Goal: Transaction & Acquisition: Obtain resource

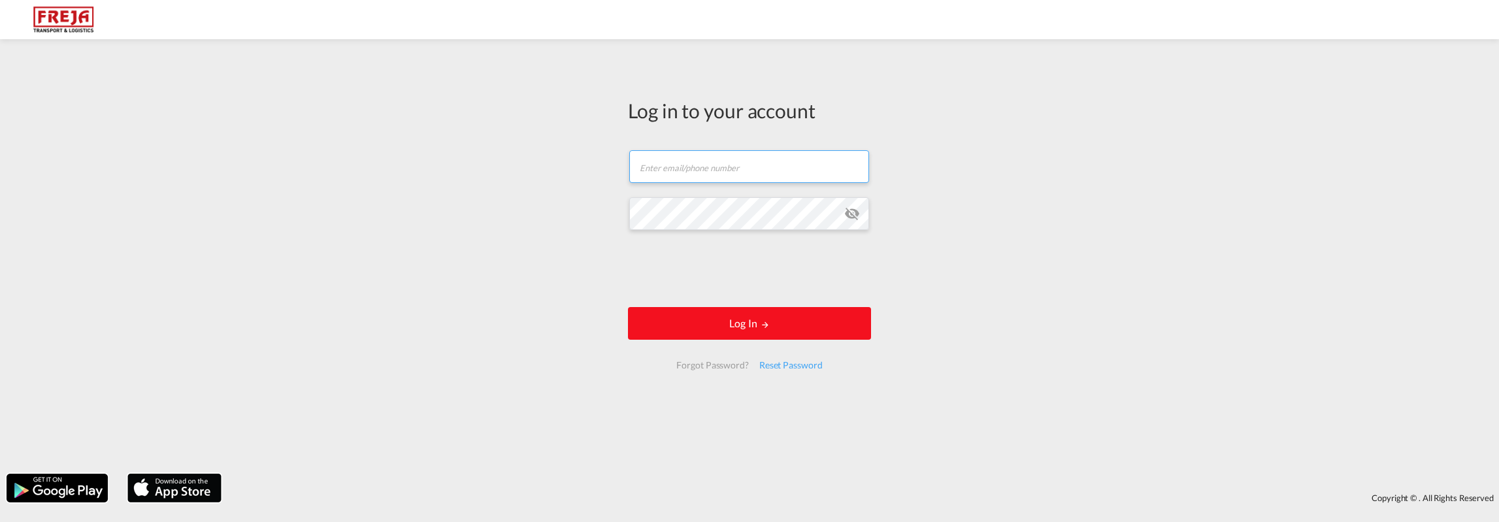
type input "tom.lunabba@freja.fi"
click at [656, 328] on button "Log In" at bounding box center [749, 323] width 243 height 33
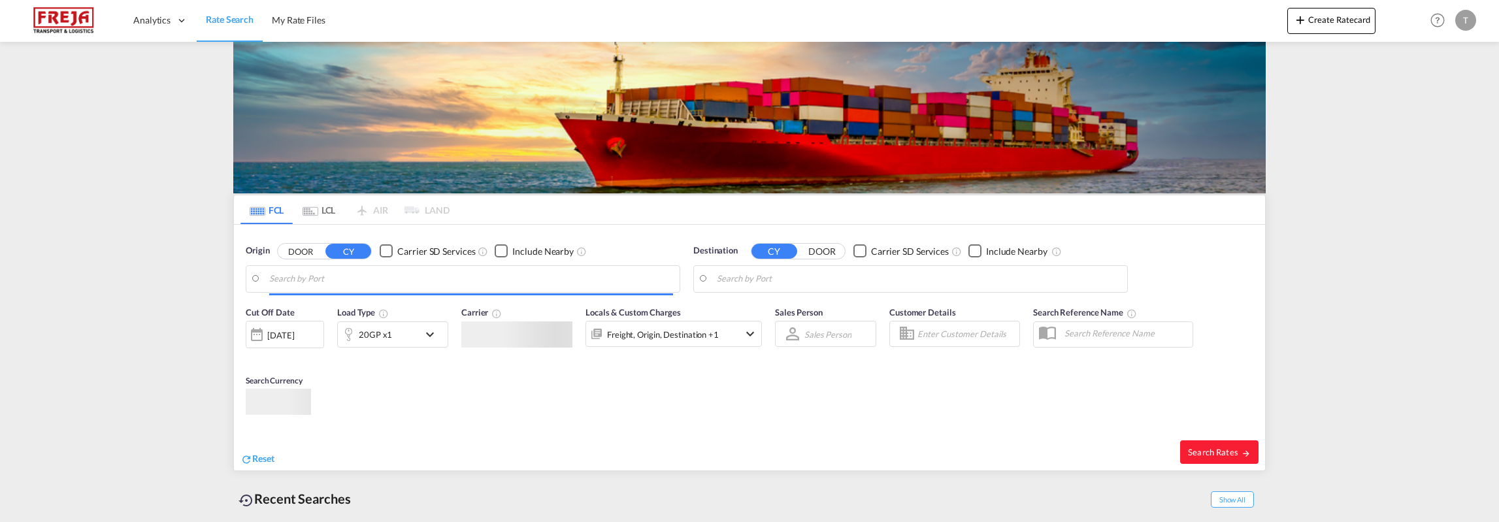
type input "Rotterdam, NLRTM"
type input "Altamira, MXATM"
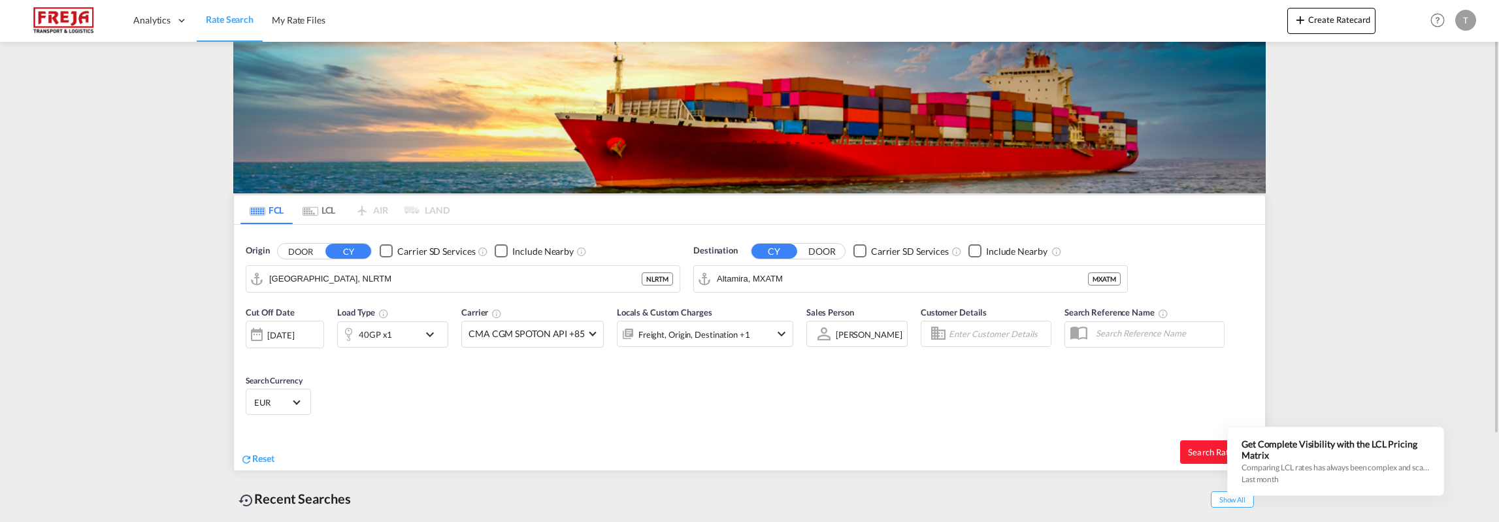
click at [435, 333] on md-icon "icon-chevron-down" at bounding box center [433, 335] width 22 height 16
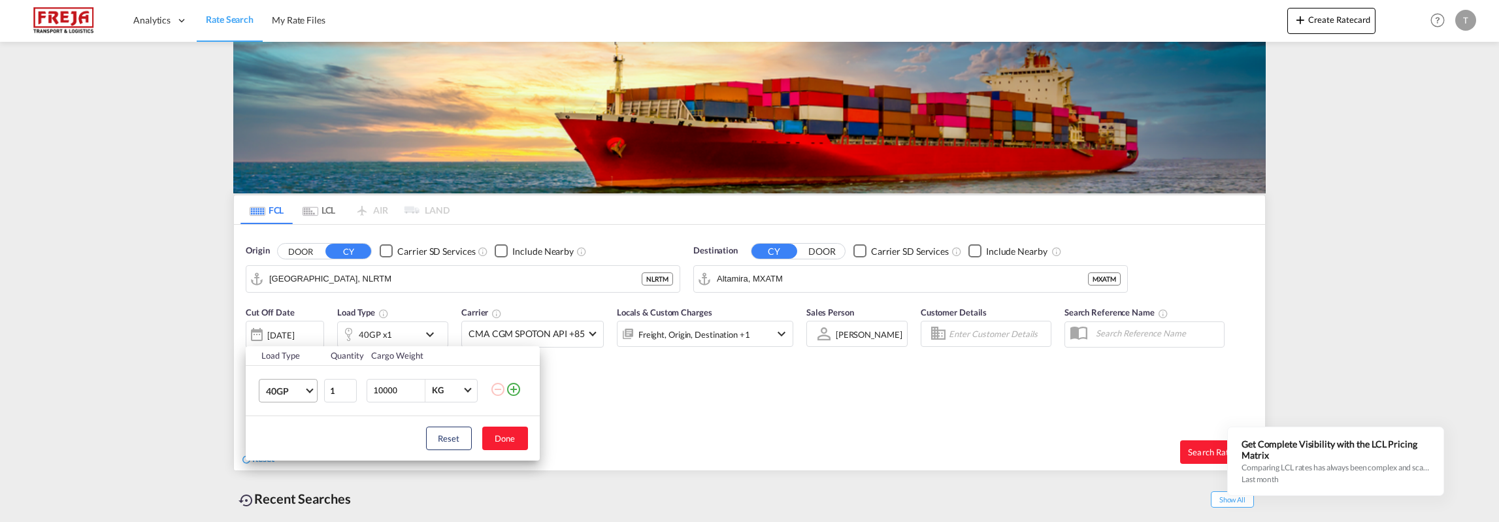
click at [310, 393] on md-select-value "40GP" at bounding box center [291, 391] width 52 height 22
click at [298, 360] on md-option "20GP" at bounding box center [299, 359] width 89 height 31
click at [559, 276] on div "Load Type Quantity Cargo Weight 20GP 1 10000 KG KG Load type addition is restri…" at bounding box center [749, 261] width 1499 height 522
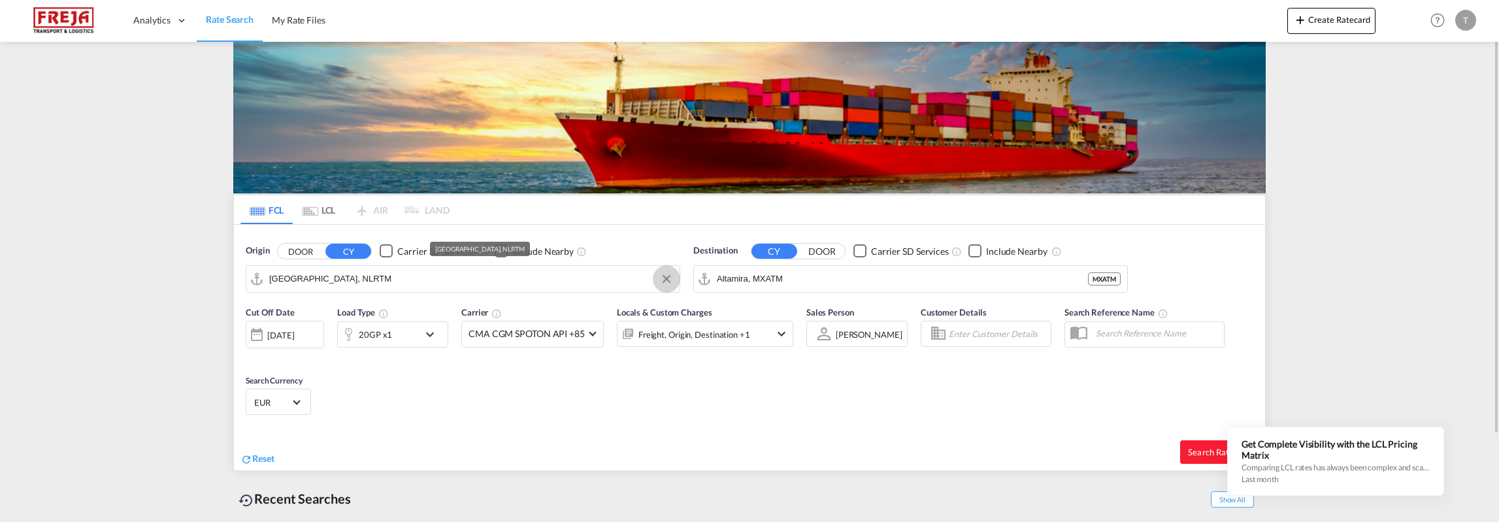
click at [663, 278] on button "Clear Input" at bounding box center [667, 279] width 20 height 20
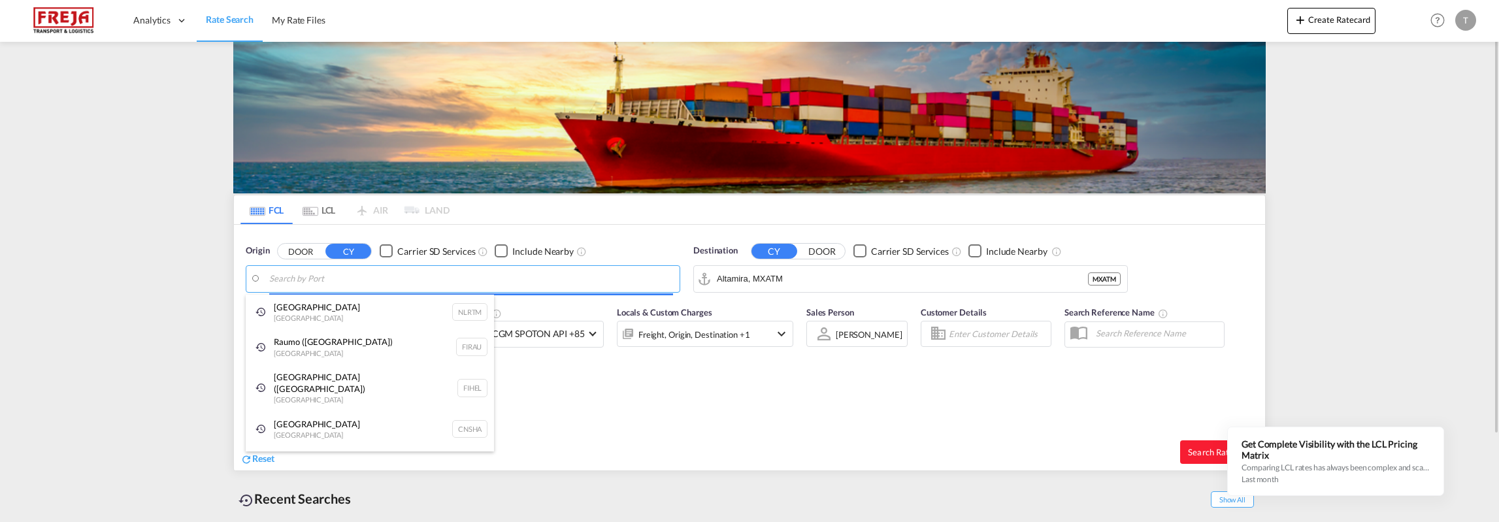
click at [348, 284] on body "Analytics Reports Dashboard Rate Search My Rate Files Analytics" at bounding box center [749, 261] width 1499 height 522
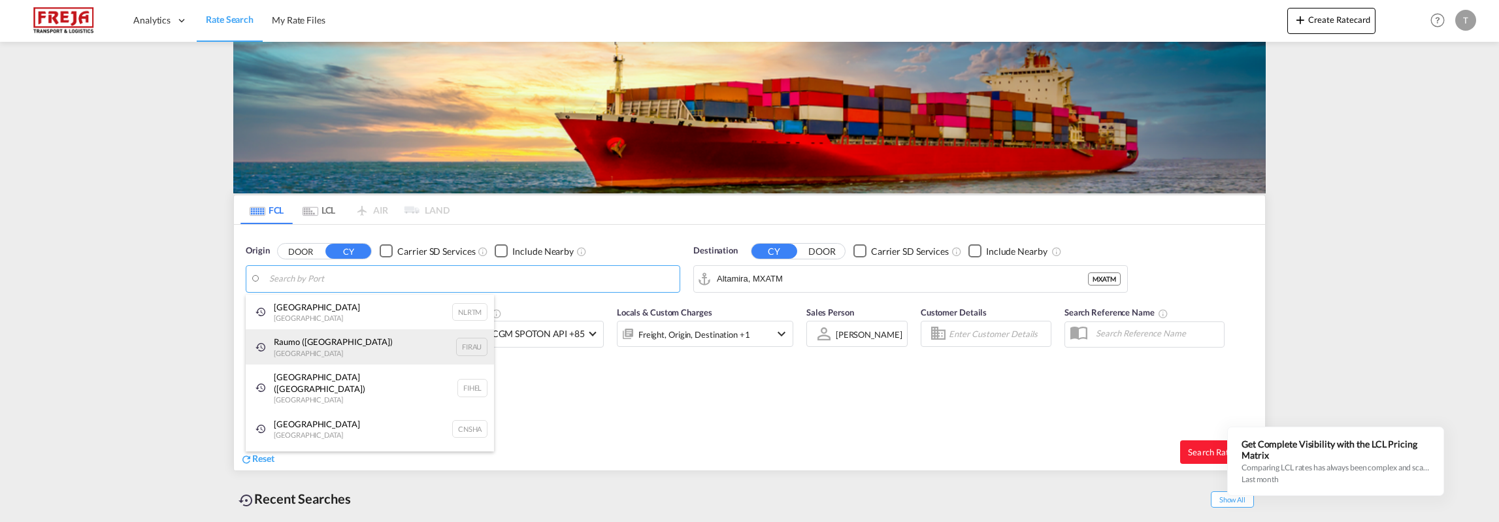
click at [319, 346] on div "Raumo (Rauma) Finland FIRAU" at bounding box center [370, 346] width 248 height 35
type input "Raumo (Rauma), FIRAU"
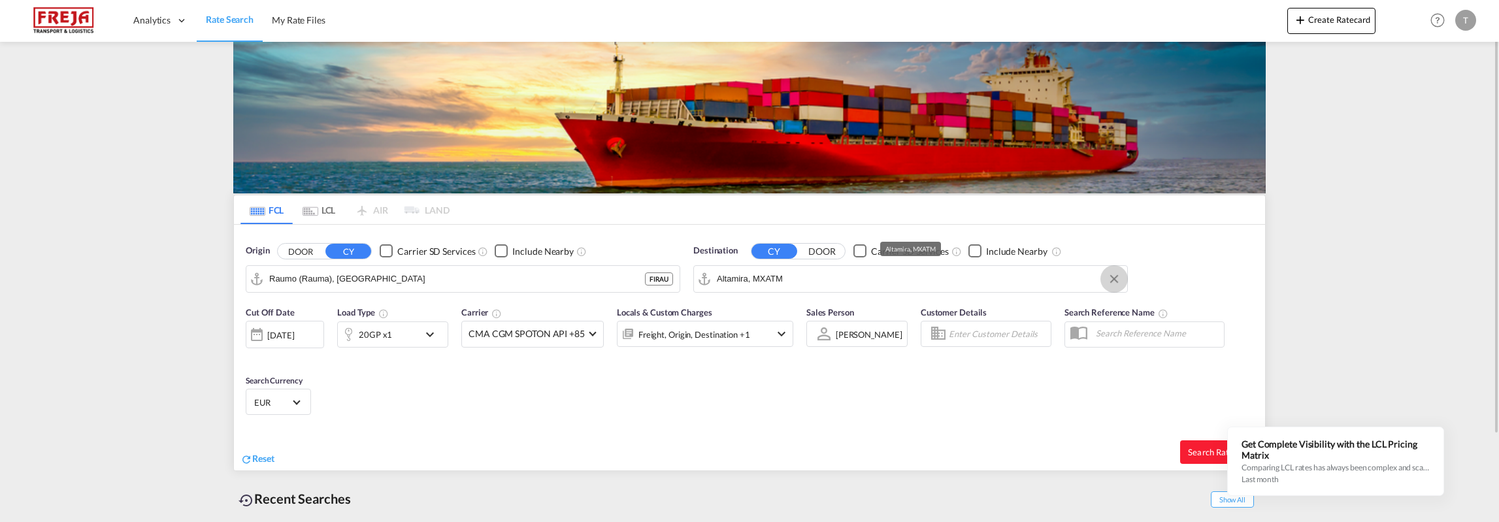
drag, startPoint x: 1118, startPoint y: 277, endPoint x: 924, endPoint y: 278, distance: 193.4
click at [1116, 277] on button "Clear Input" at bounding box center [1114, 279] width 20 height 20
click at [803, 281] on input "Search by Port" at bounding box center [919, 279] width 404 height 20
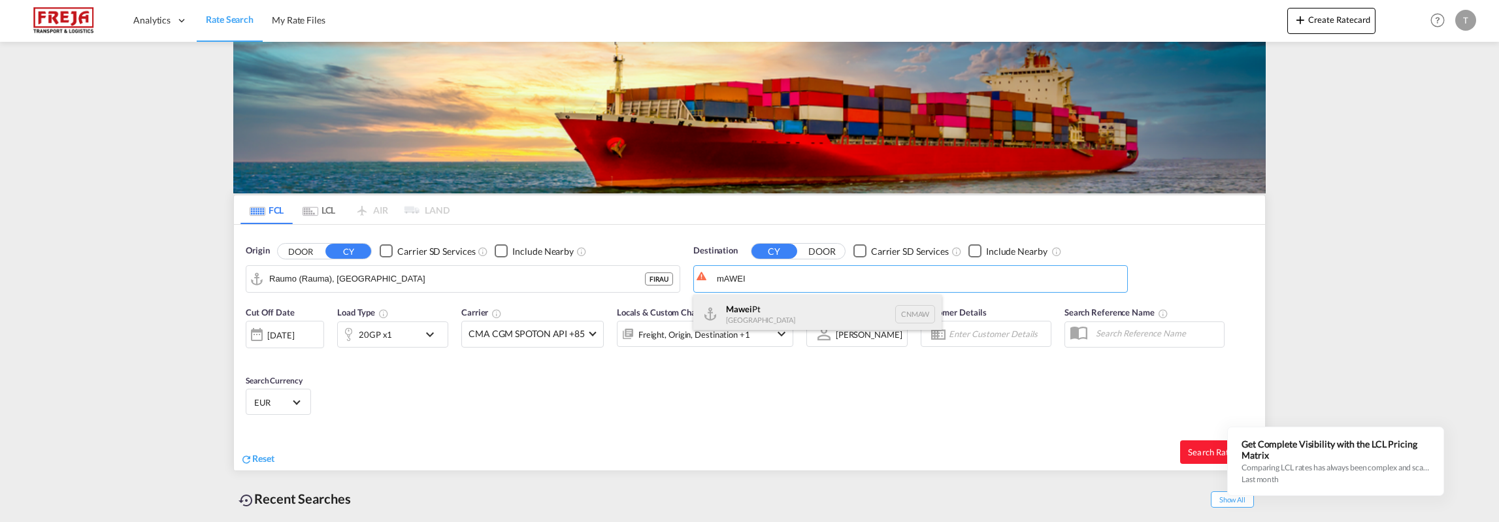
click at [762, 313] on div "Mawei Pt China CNMAW" at bounding box center [817, 314] width 248 height 39
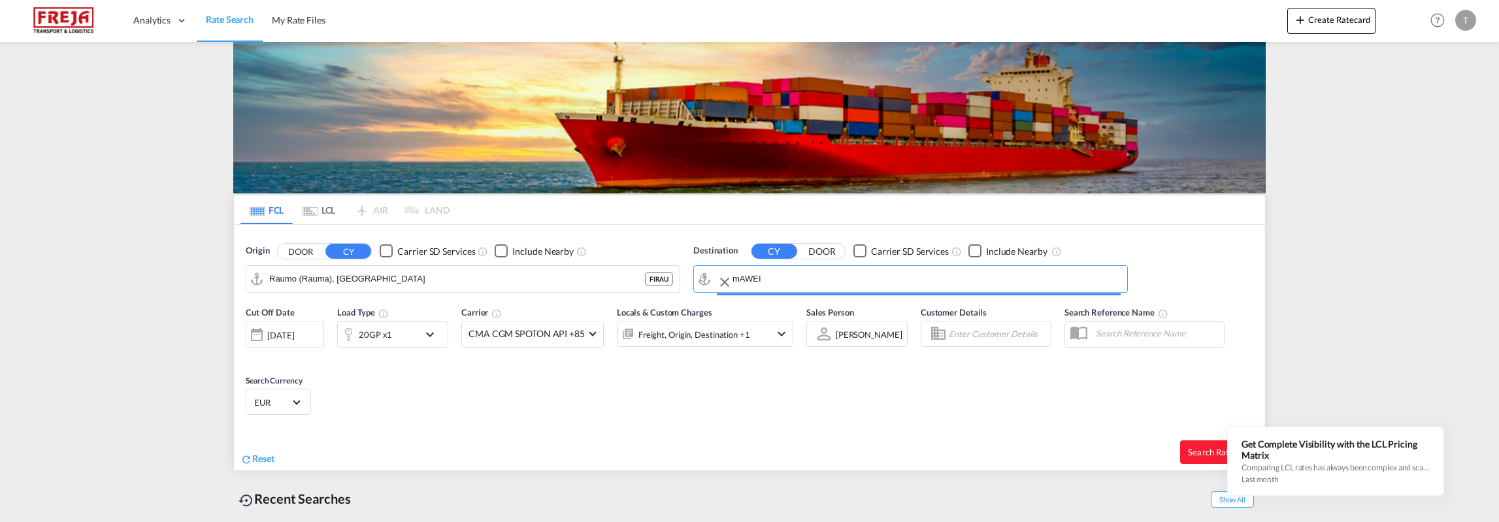
type input "Mawei Pt, CNMAW"
click at [1199, 452] on span "Search Rates" at bounding box center [1219, 452] width 63 height 10
type input "FIRAU to CNMAW / 15 Sep 2025"
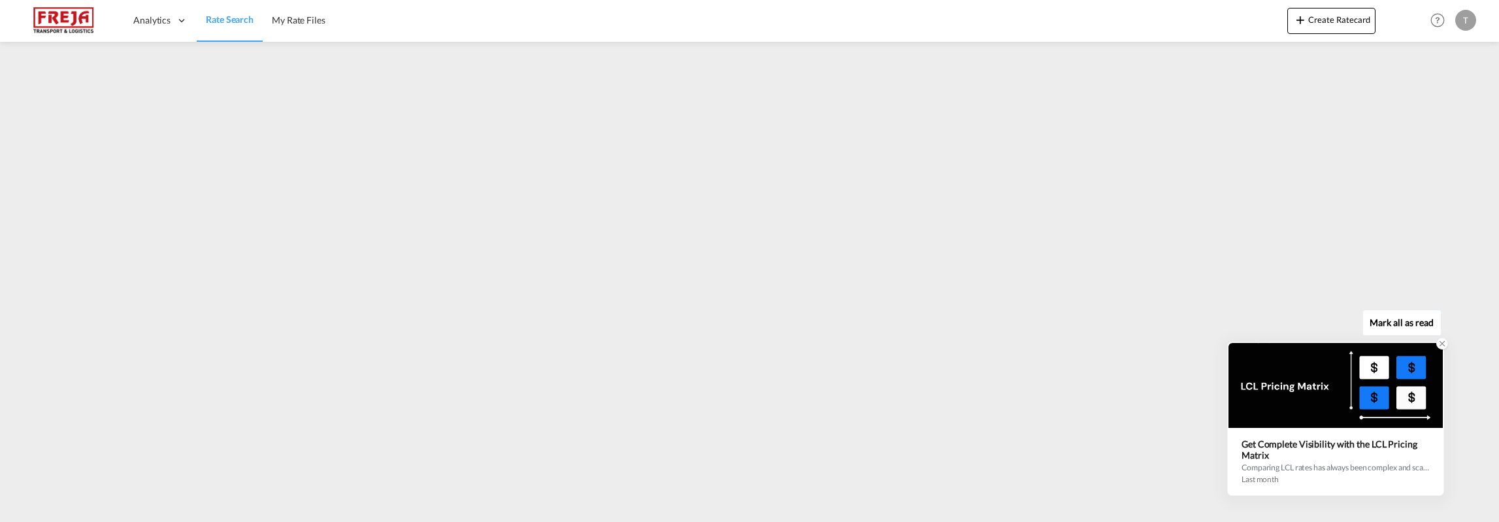
click at [1442, 345] on icon at bounding box center [1442, 344] width 5 height 5
